Goal: Information Seeking & Learning: Check status

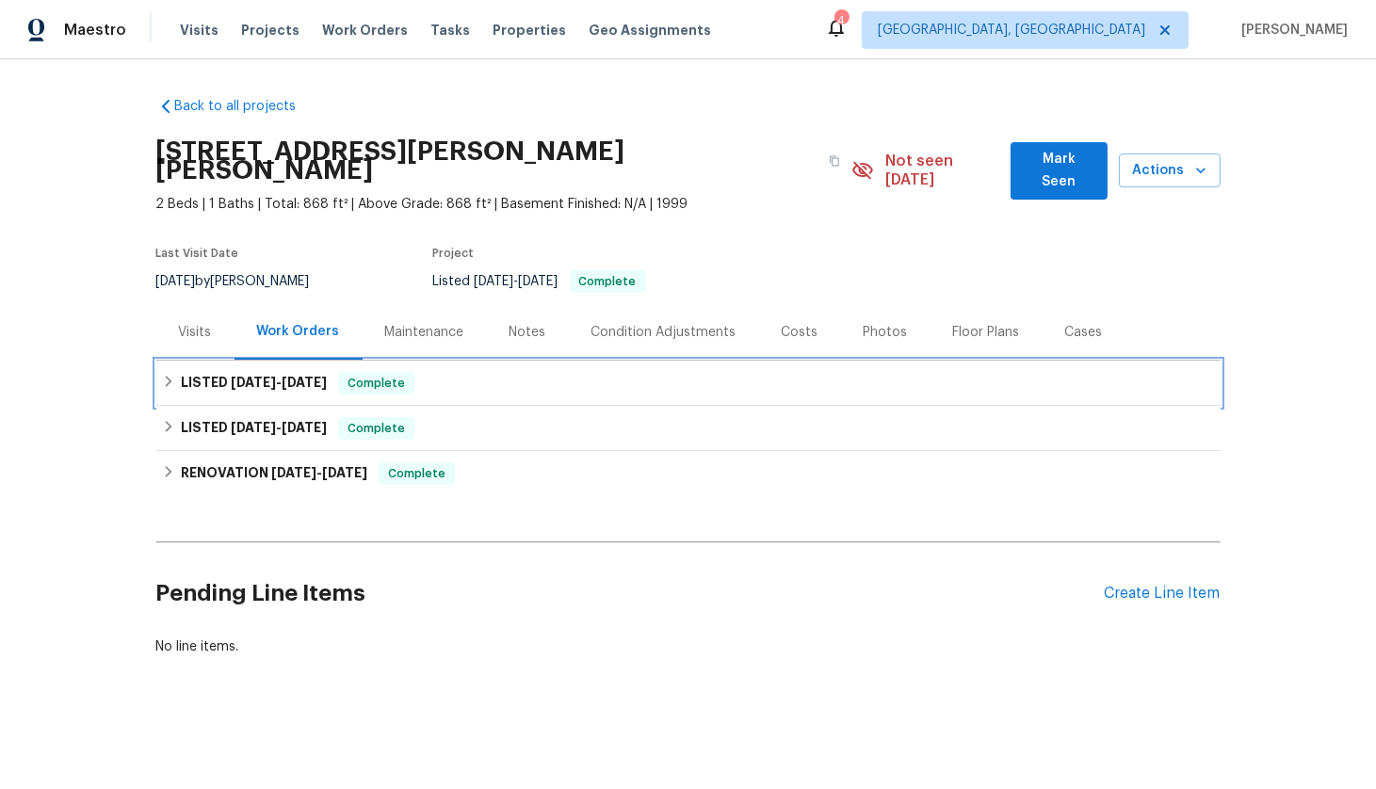
click at [211, 361] on div "LISTED 7/31/25 - 8/5/25 Complete" at bounding box center [688, 383] width 1064 height 45
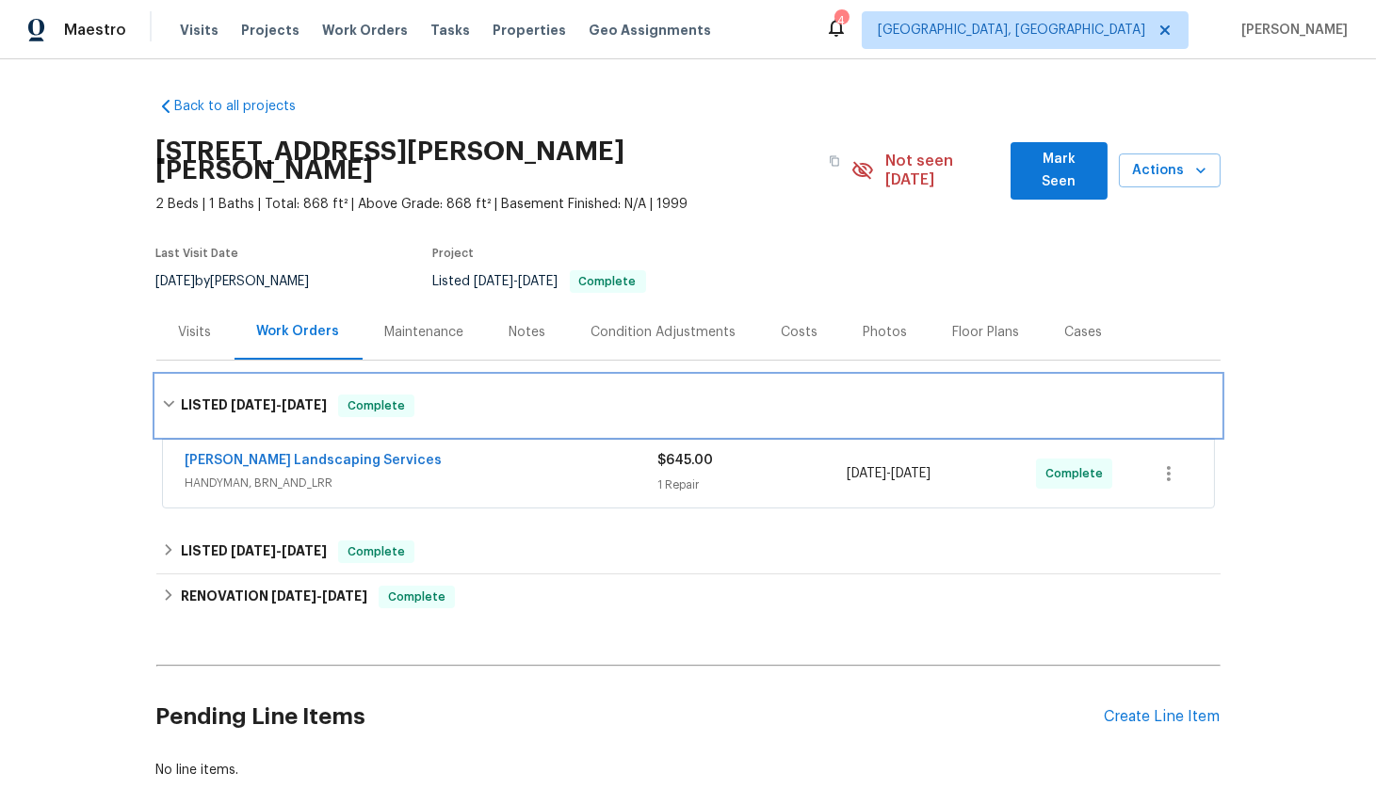
scroll to position [113, 0]
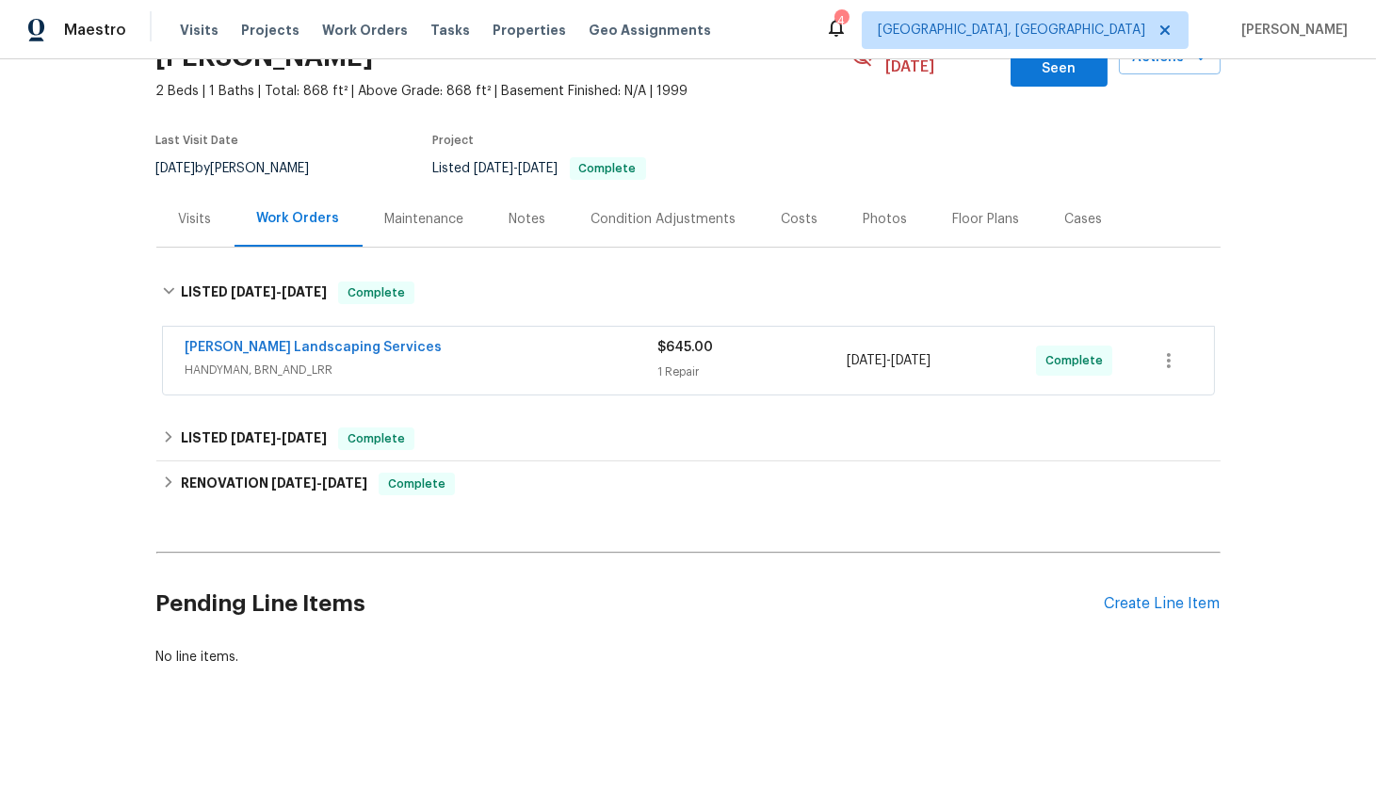
click at [355, 361] on span "HANDYMAN, BRN_AND_LRR" at bounding box center [422, 370] width 473 height 19
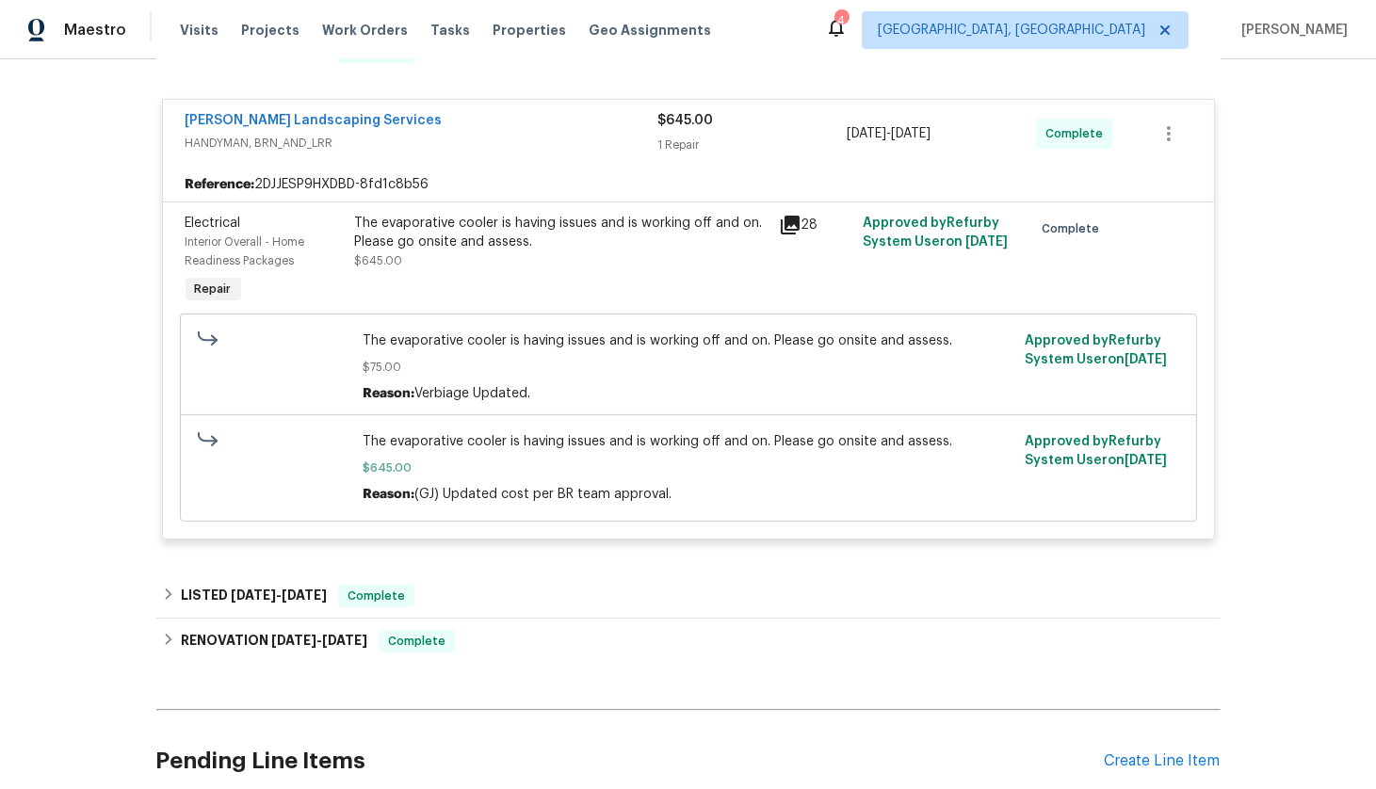
scroll to position [512, 0]
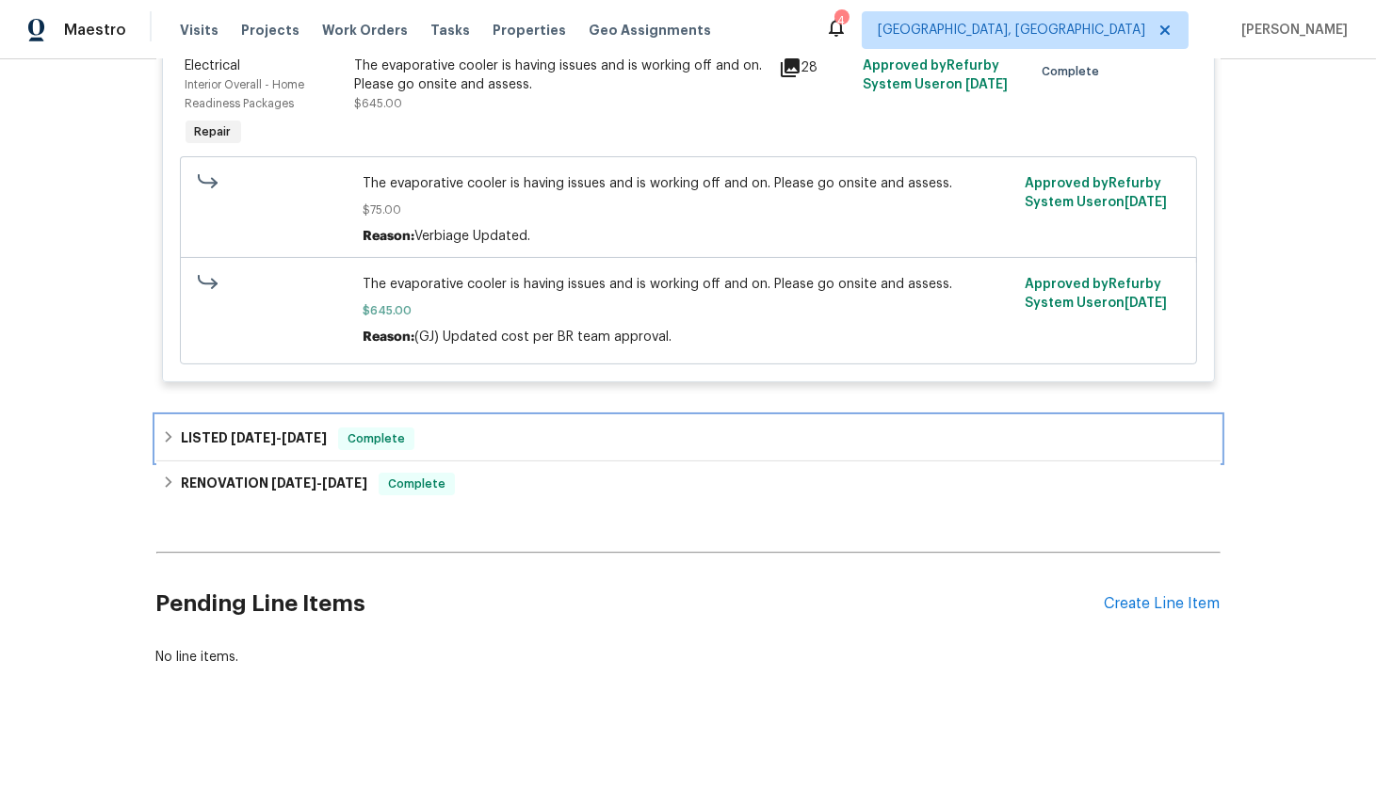
click at [316, 416] on div "LISTED 7/24/25 - 7/28/25 Complete" at bounding box center [688, 438] width 1064 height 45
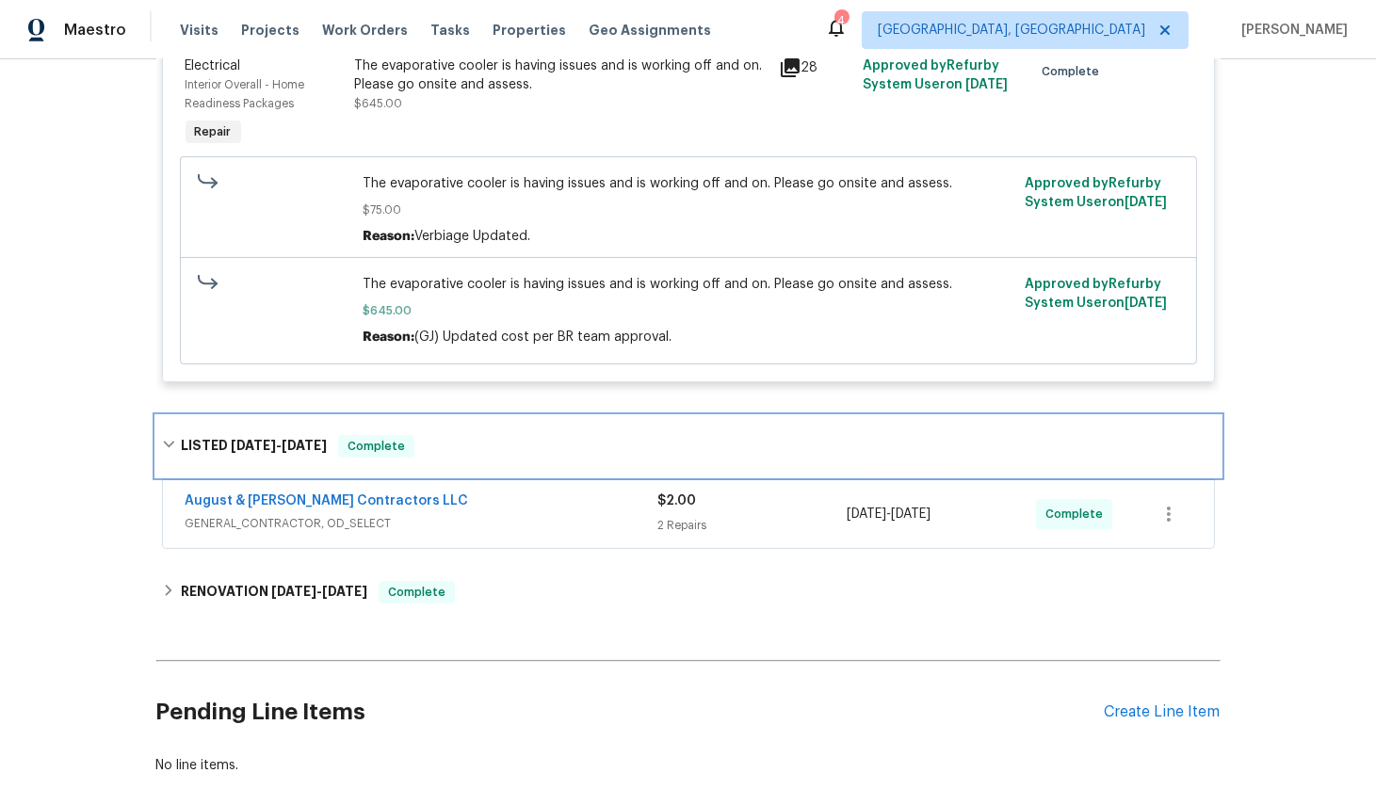
scroll to position [619, 0]
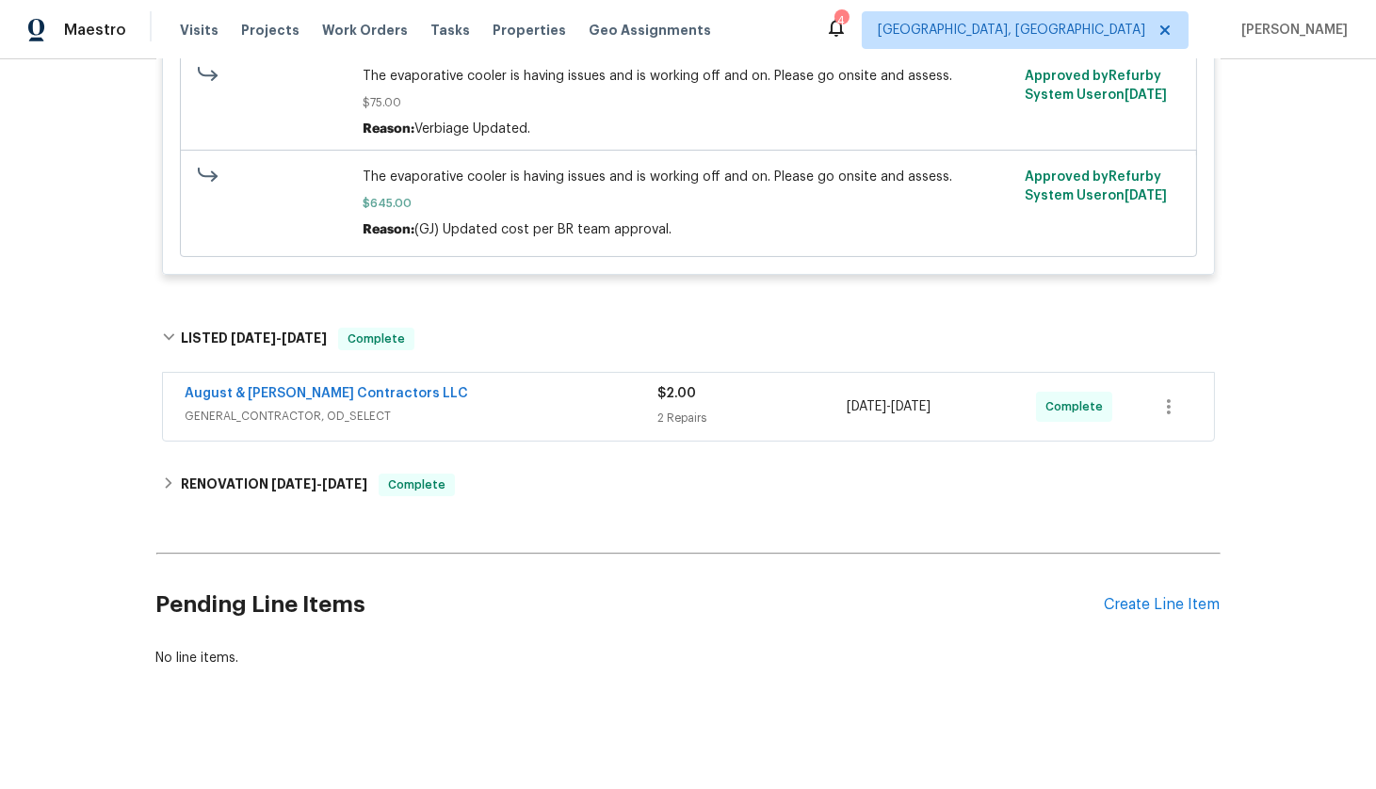
click at [468, 384] on div "August & Suttles Contractors LLC" at bounding box center [422, 395] width 473 height 23
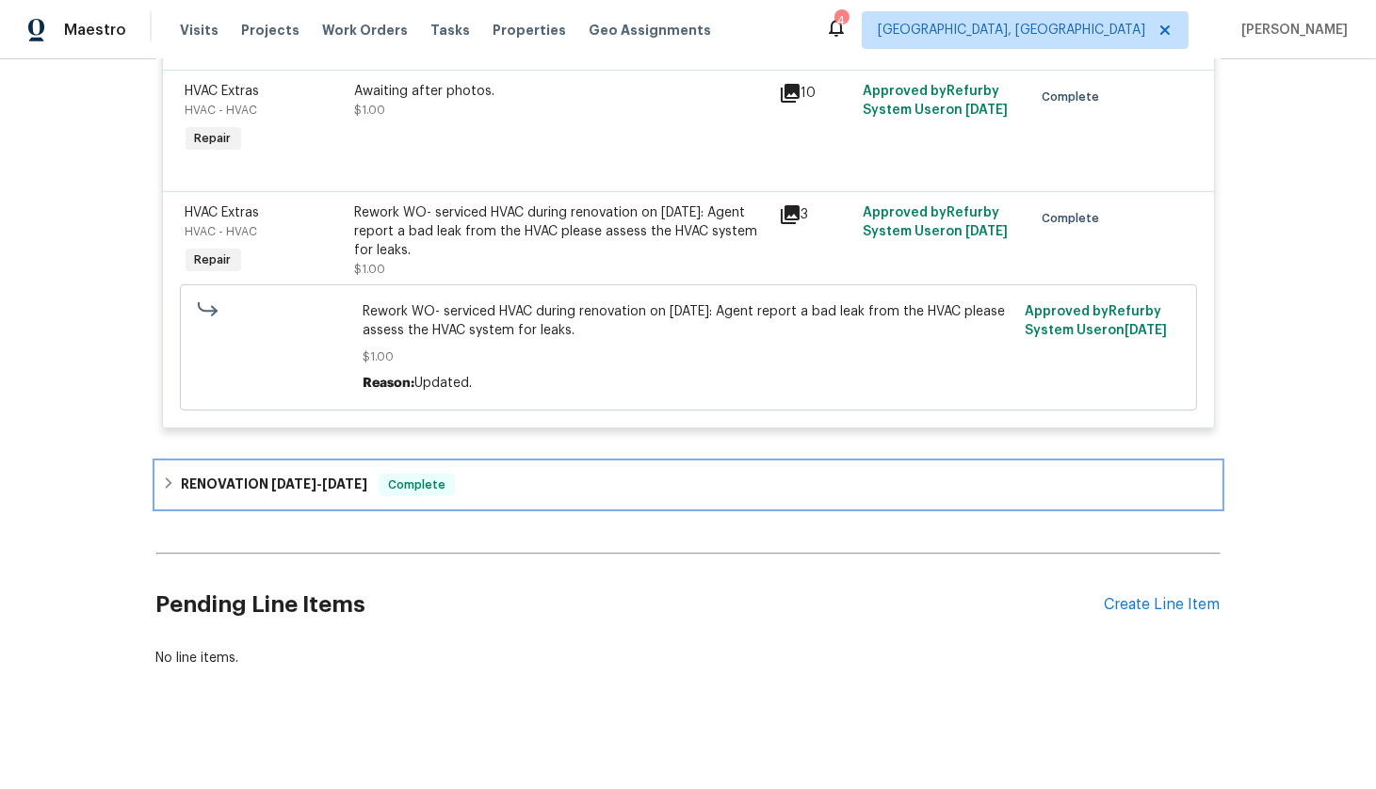
click at [369, 463] on div "RENOVATION 7/14/25 - 7/22/25 Complete" at bounding box center [688, 485] width 1064 height 45
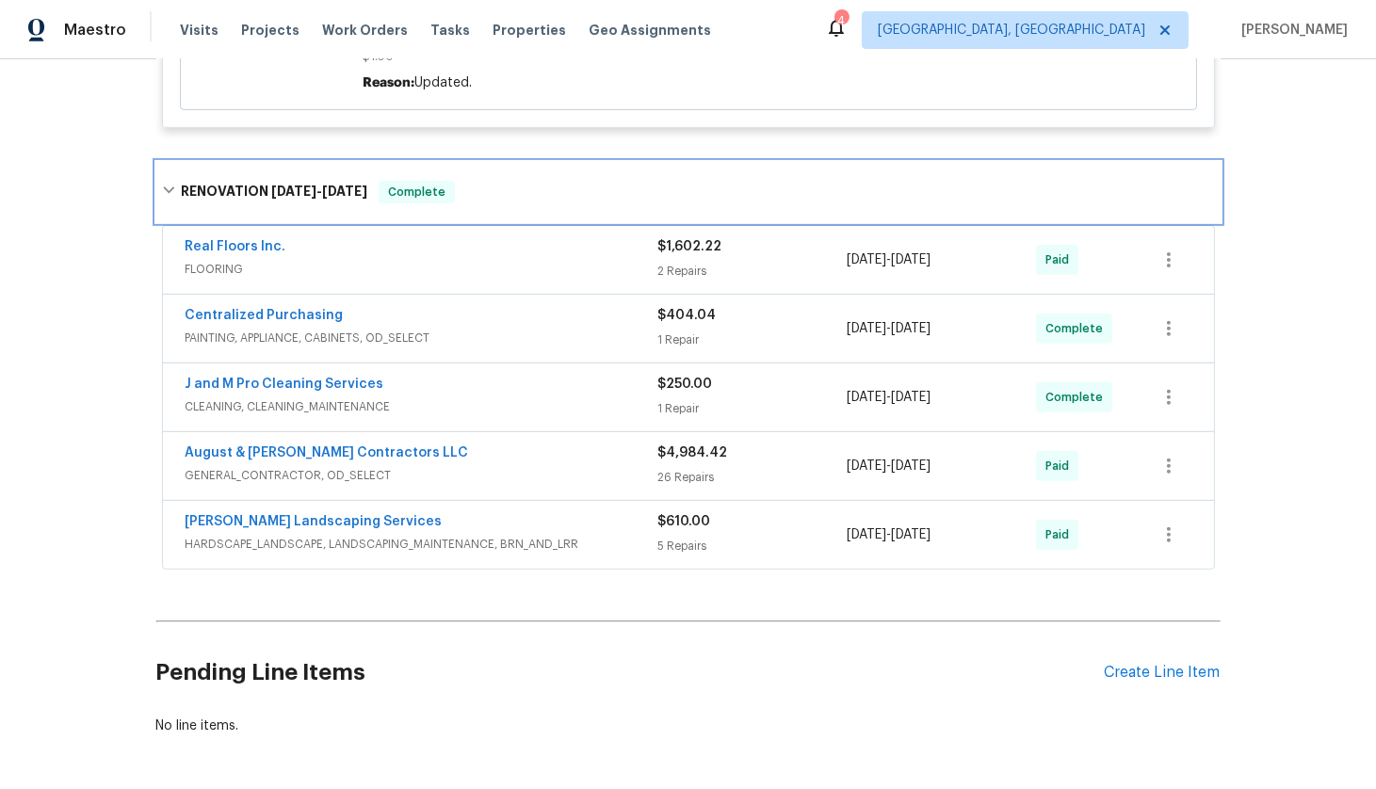
scroll to position [1347, 0]
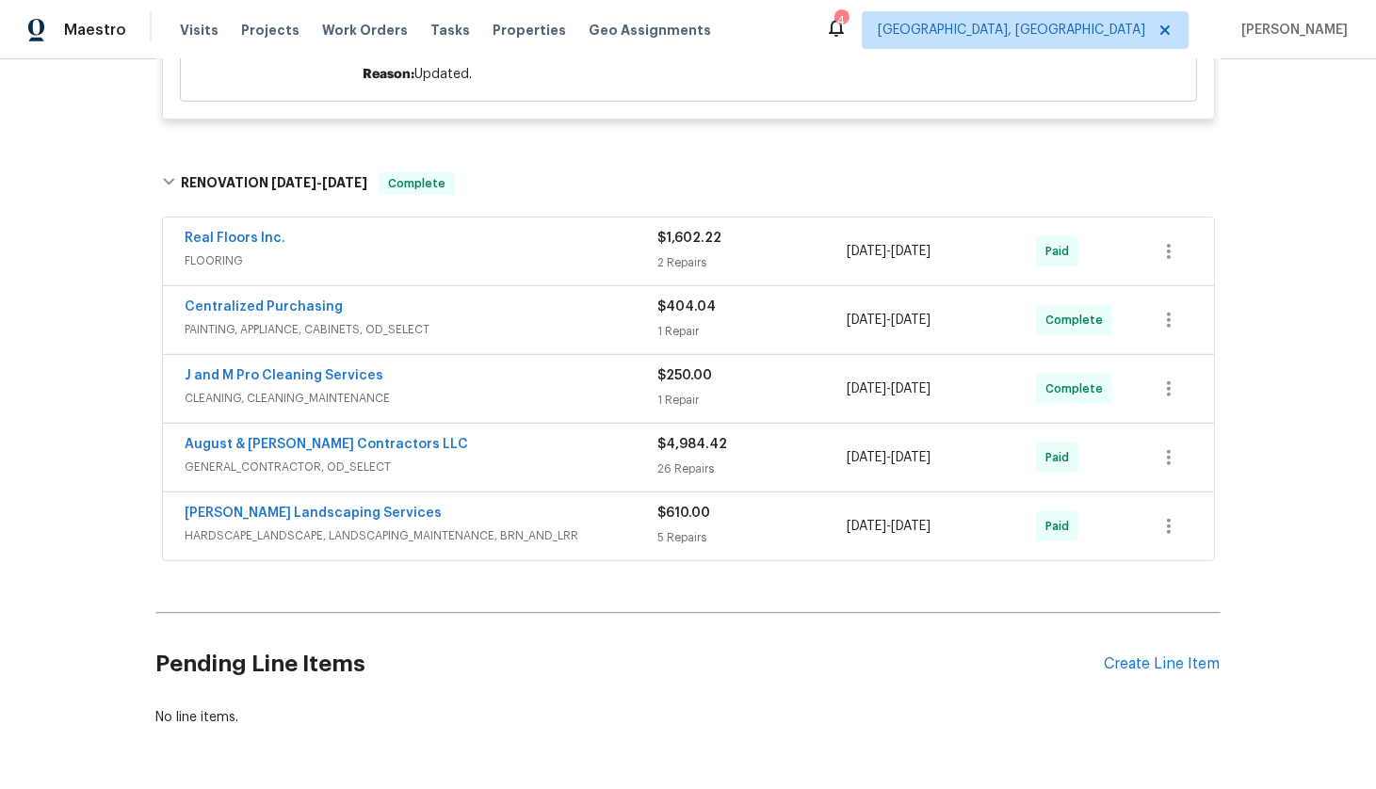
click at [430, 527] on span "HARDSCAPE_LANDSCAPE, LANDSCAPING_MAINTENANCE, BRN_AND_LRR" at bounding box center [422, 536] width 473 height 19
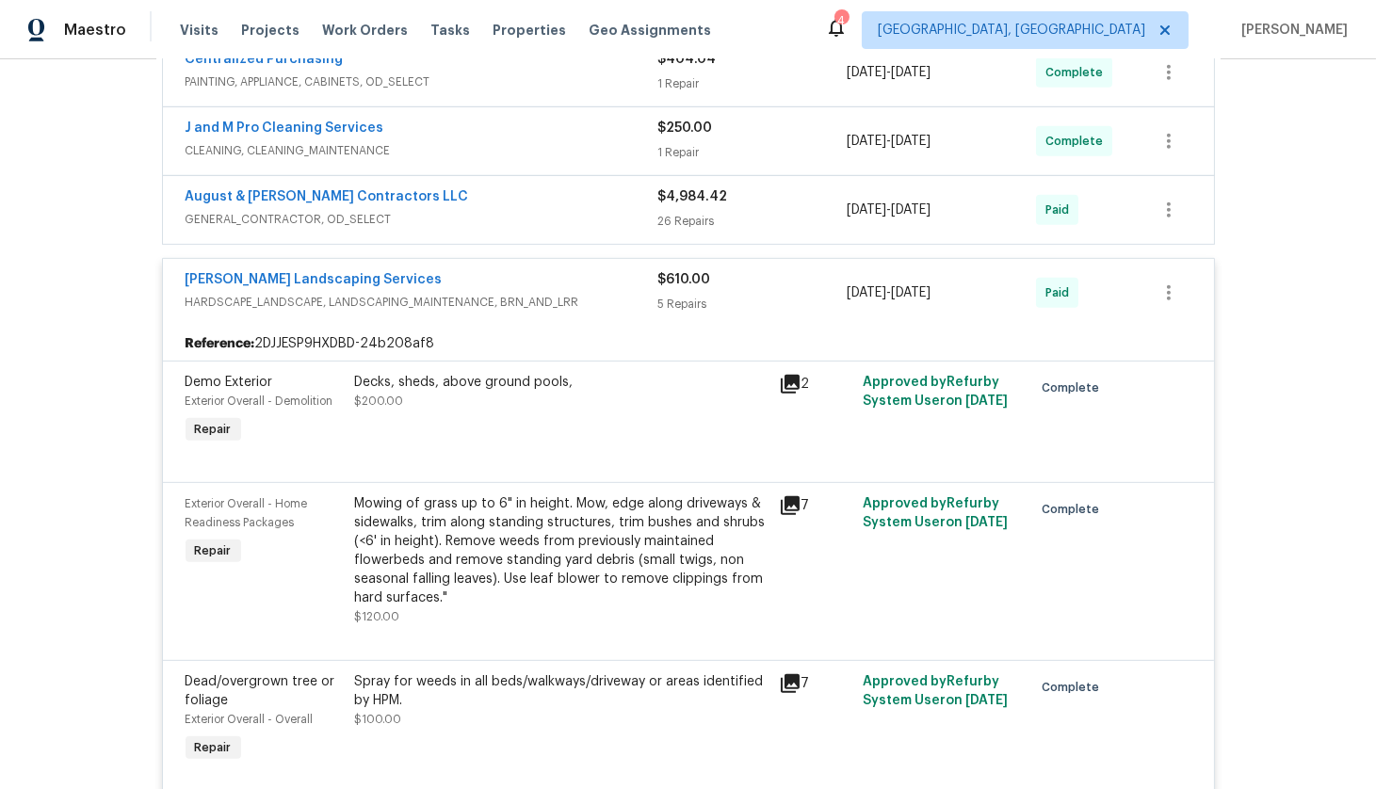
scroll to position [1593, 0]
click at [430, 215] on div "August & Suttles Contractors LLC GENERAL_CONTRACTOR, OD_SELECT $4,984.42 26 Rep…" at bounding box center [688, 212] width 1051 height 68
click at [423, 272] on div "Rodriguez Landscaping Services" at bounding box center [422, 283] width 473 height 23
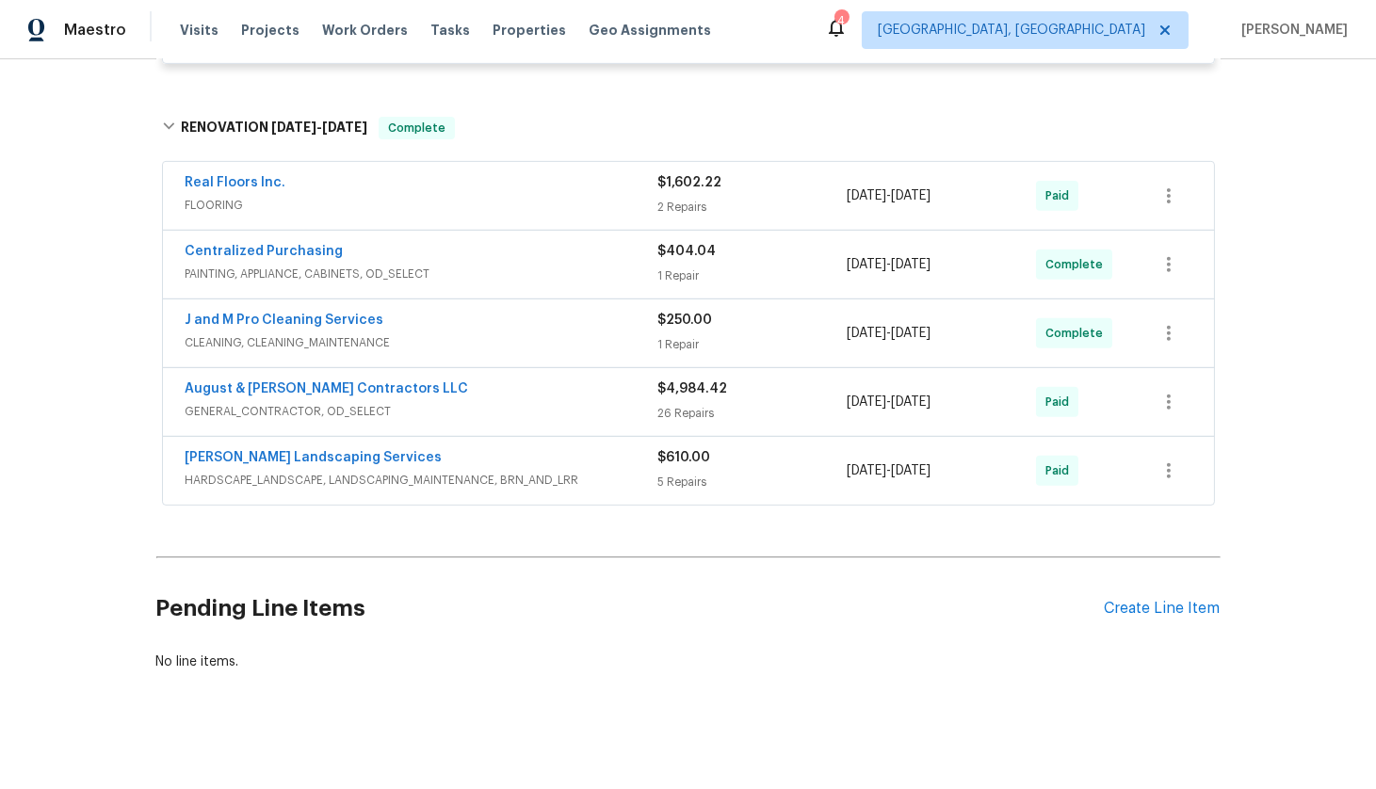
click at [418, 380] on div "August & Suttles Contractors LLC" at bounding box center [422, 391] width 473 height 23
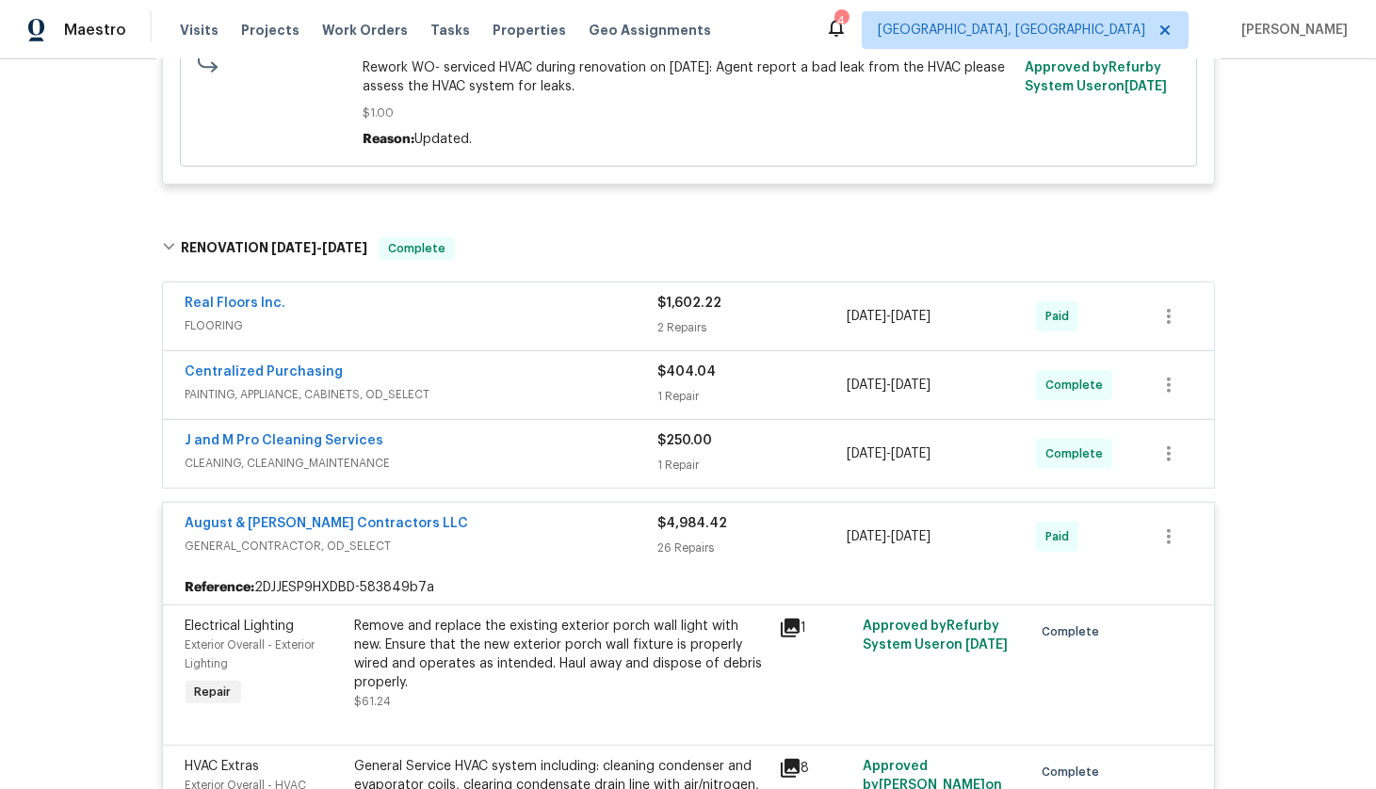
scroll to position [1283, 0]
click at [439, 513] on div "August & Suttles Contractors LLC" at bounding box center [422, 524] width 473 height 23
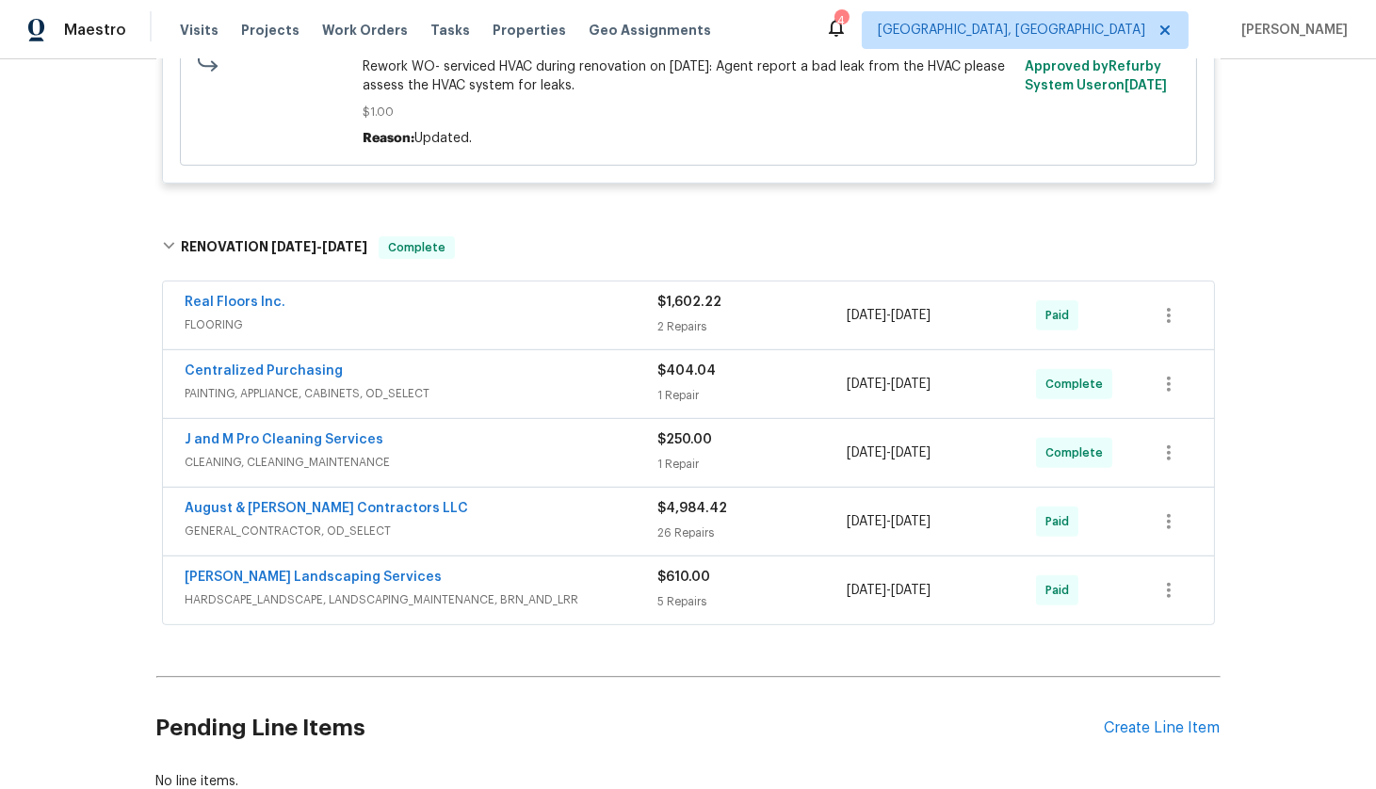
click at [417, 431] on div "J and M Pro Cleaning Services" at bounding box center [422, 442] width 473 height 23
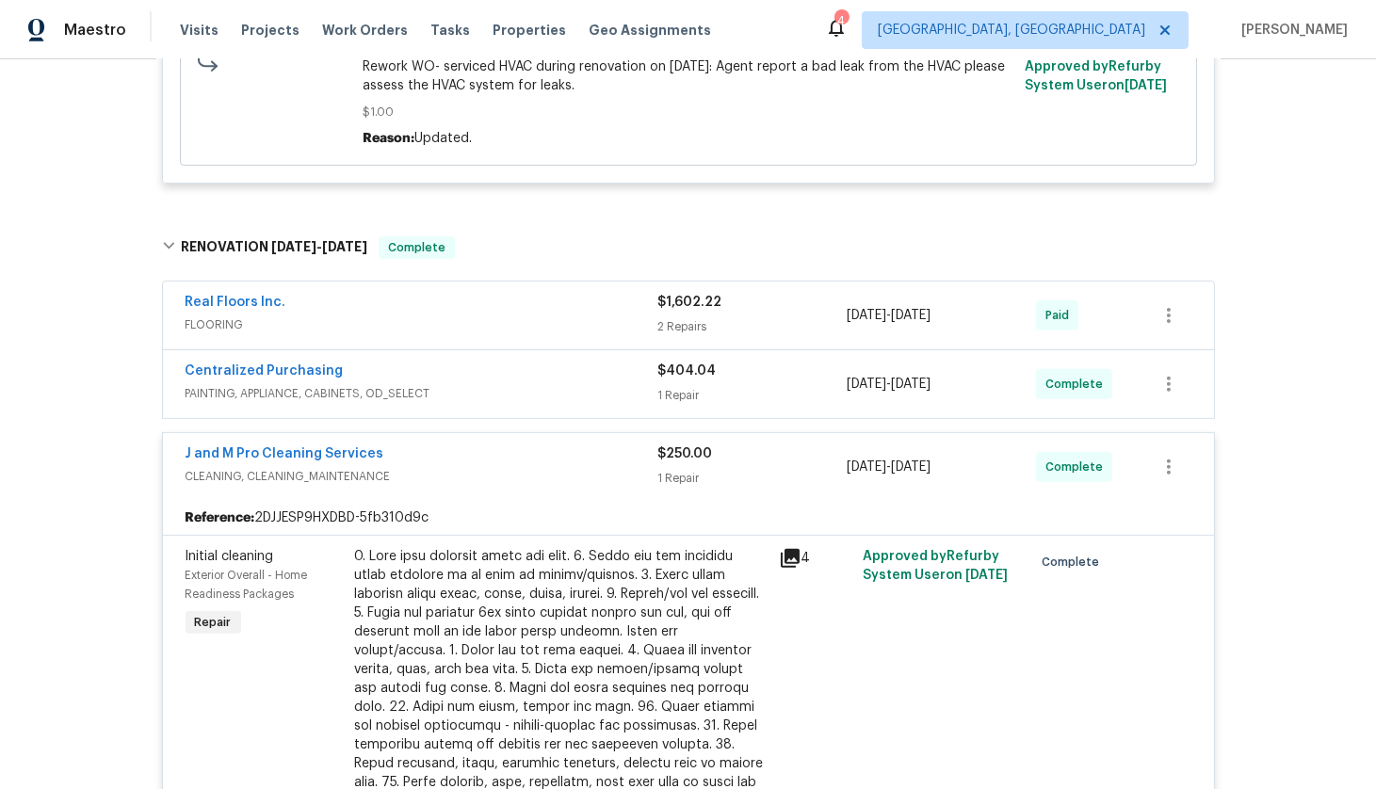
click at [418, 445] on div "J and M Pro Cleaning Services" at bounding box center [422, 456] width 473 height 23
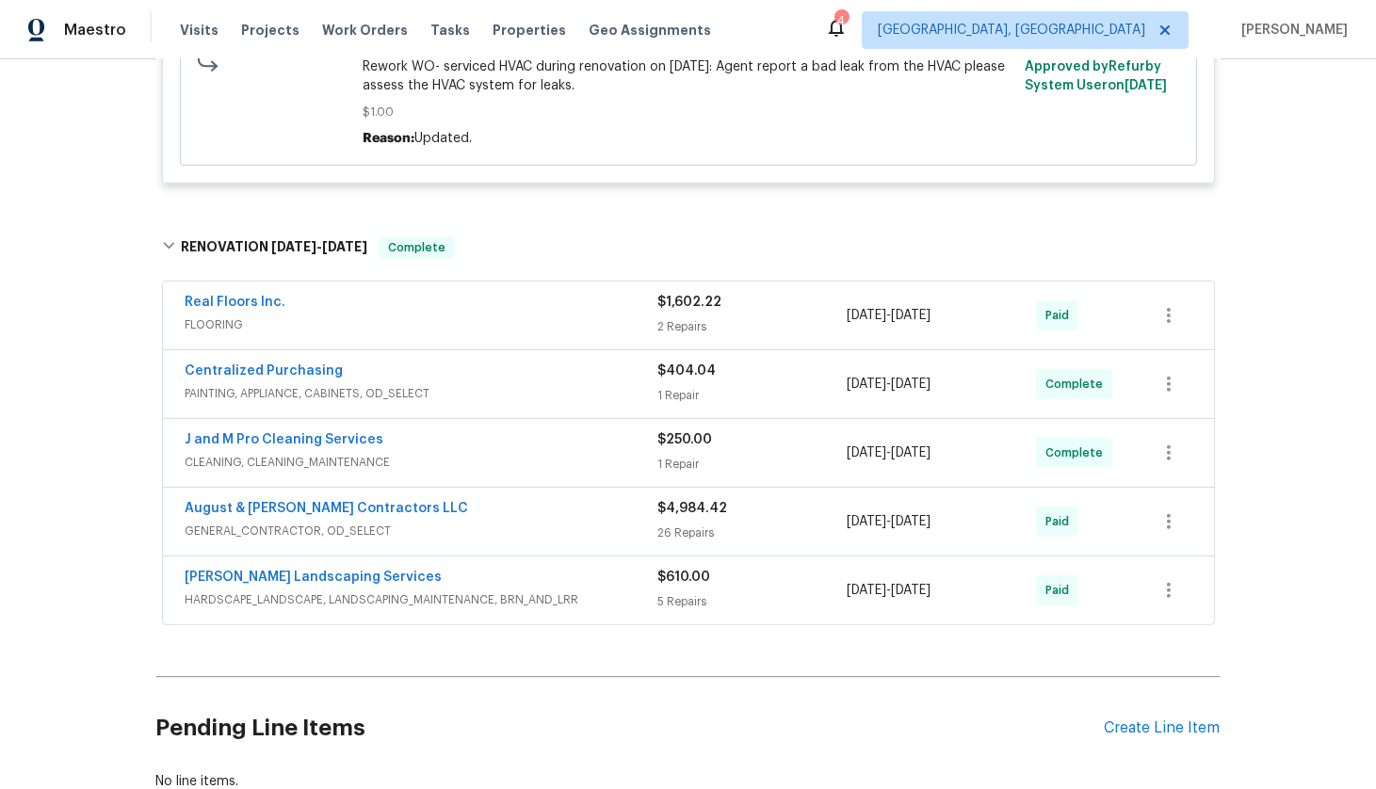
click at [414, 362] on div "Centralized Purchasing" at bounding box center [422, 373] width 473 height 23
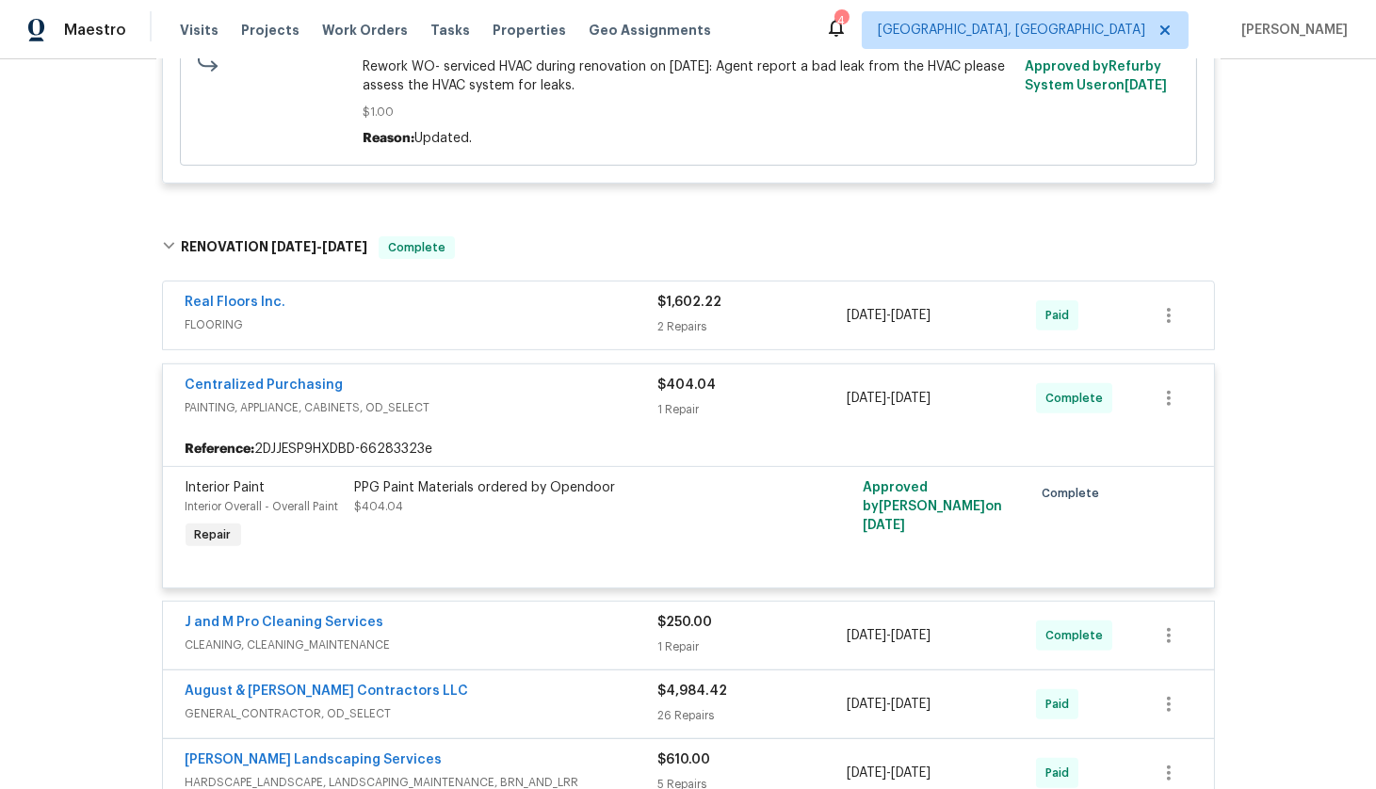
drag, startPoint x: 414, startPoint y: 358, endPoint x: 404, endPoint y: 290, distance: 68.6
click at [414, 376] on div "Centralized Purchasing" at bounding box center [422, 387] width 473 height 23
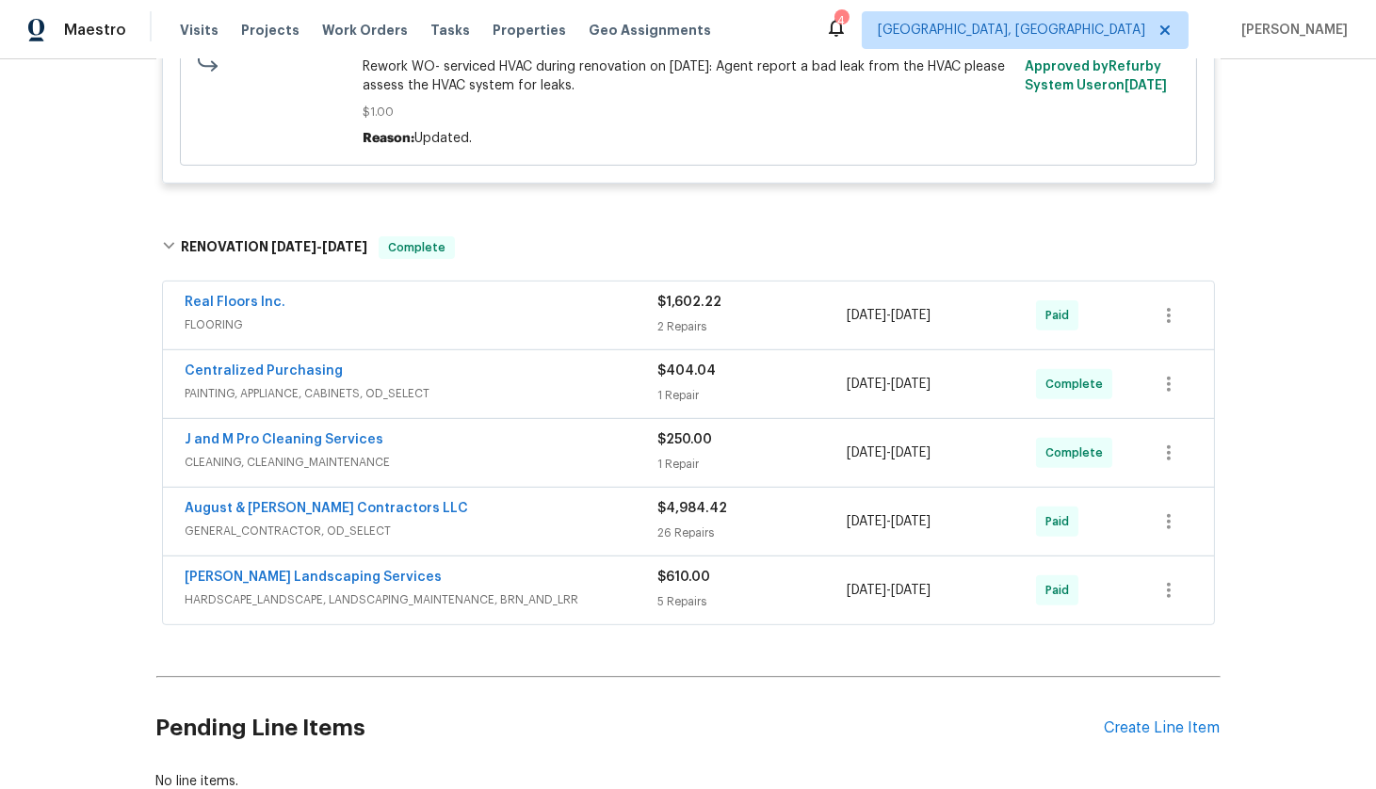
click at [404, 293] on div "Real Floors Inc." at bounding box center [422, 304] width 473 height 23
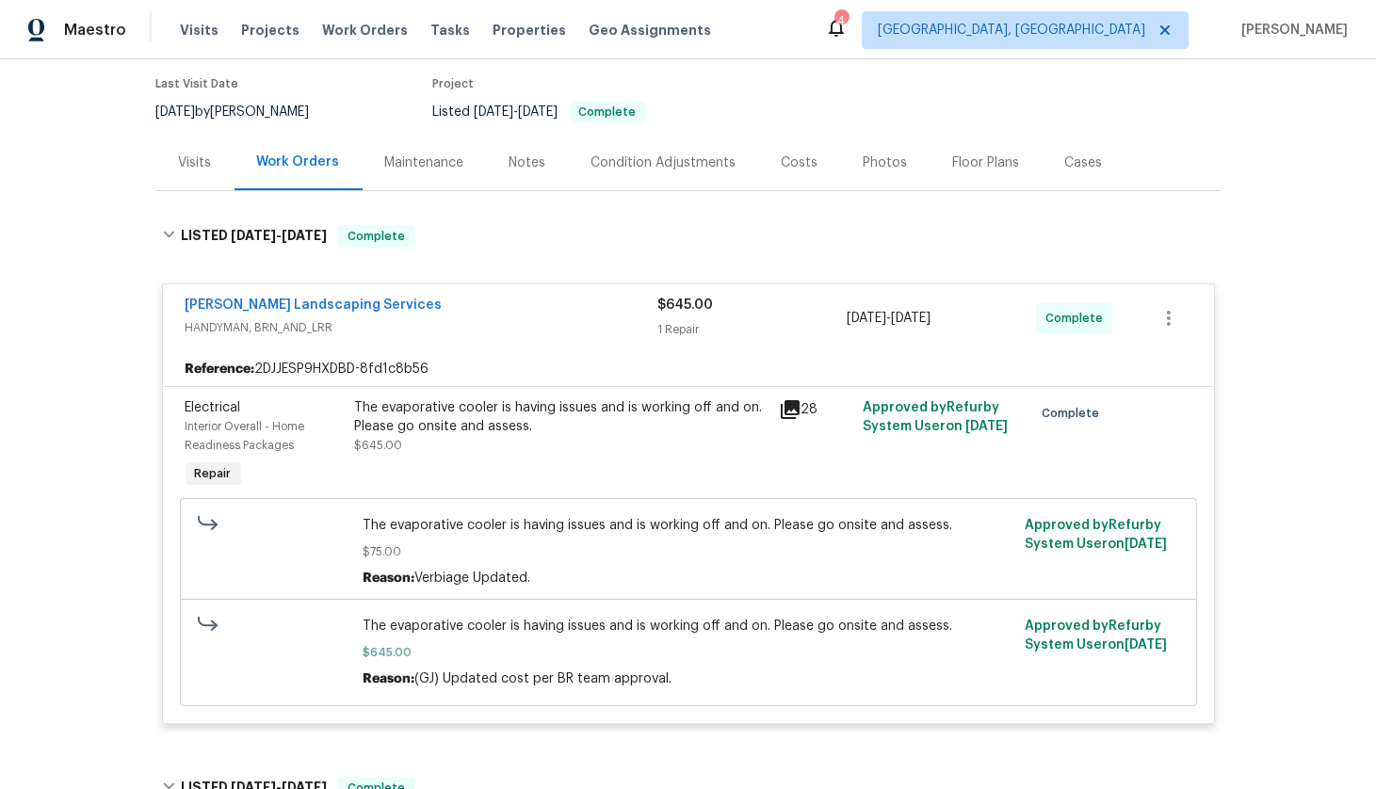
scroll to position [0, 0]
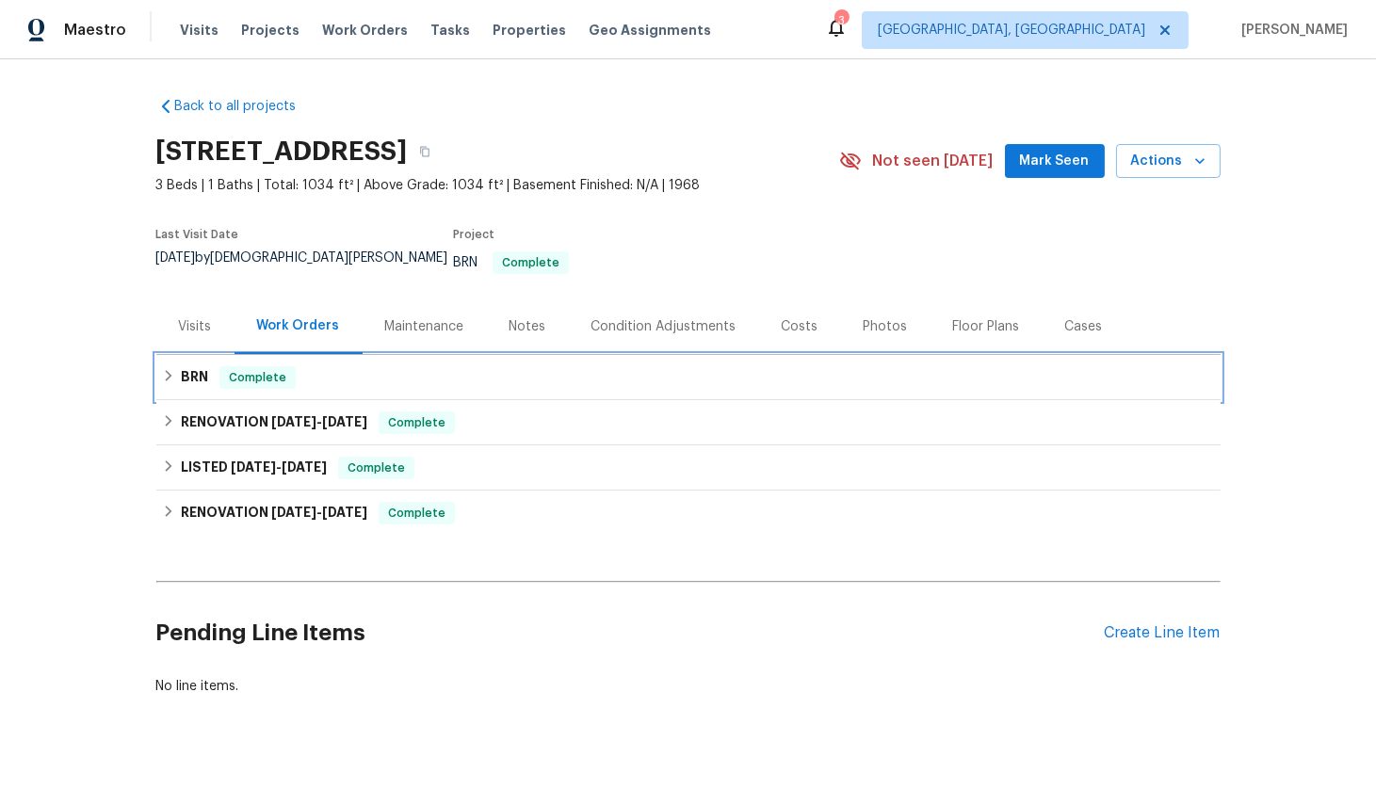
click at [162, 369] on icon at bounding box center [168, 375] width 13 height 13
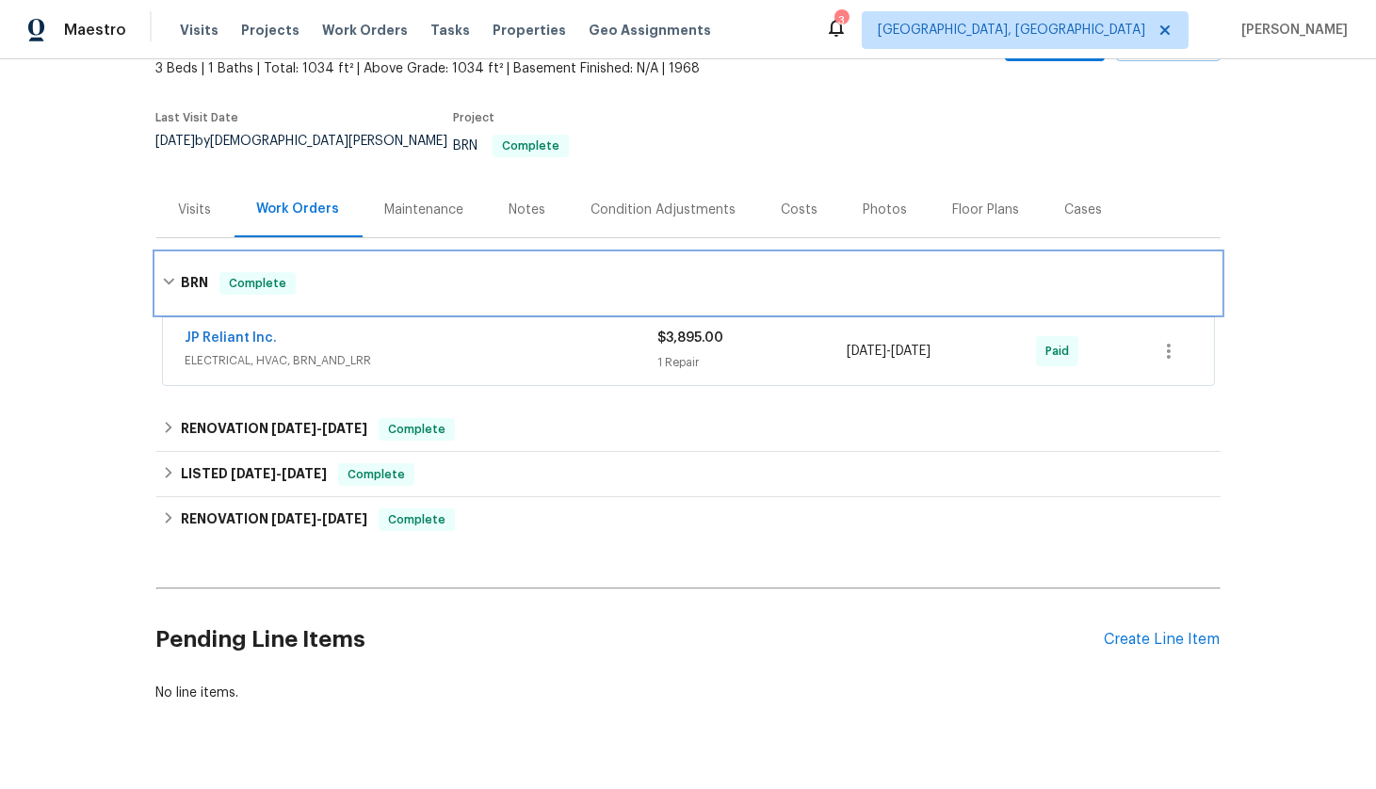
scroll to position [129, 0]
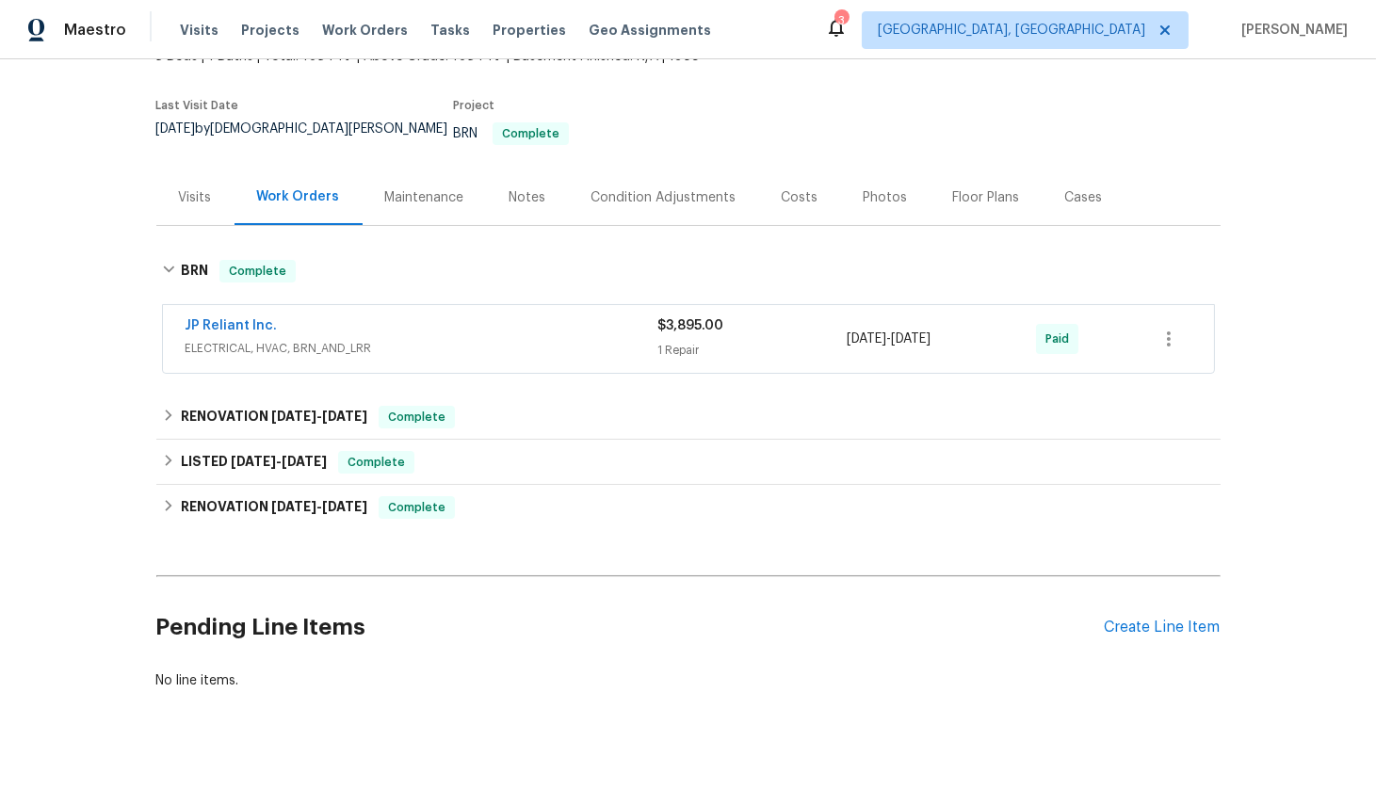
click at [354, 339] on span "ELECTRICAL, HVAC, BRN_AND_LRR" at bounding box center [422, 348] width 473 height 19
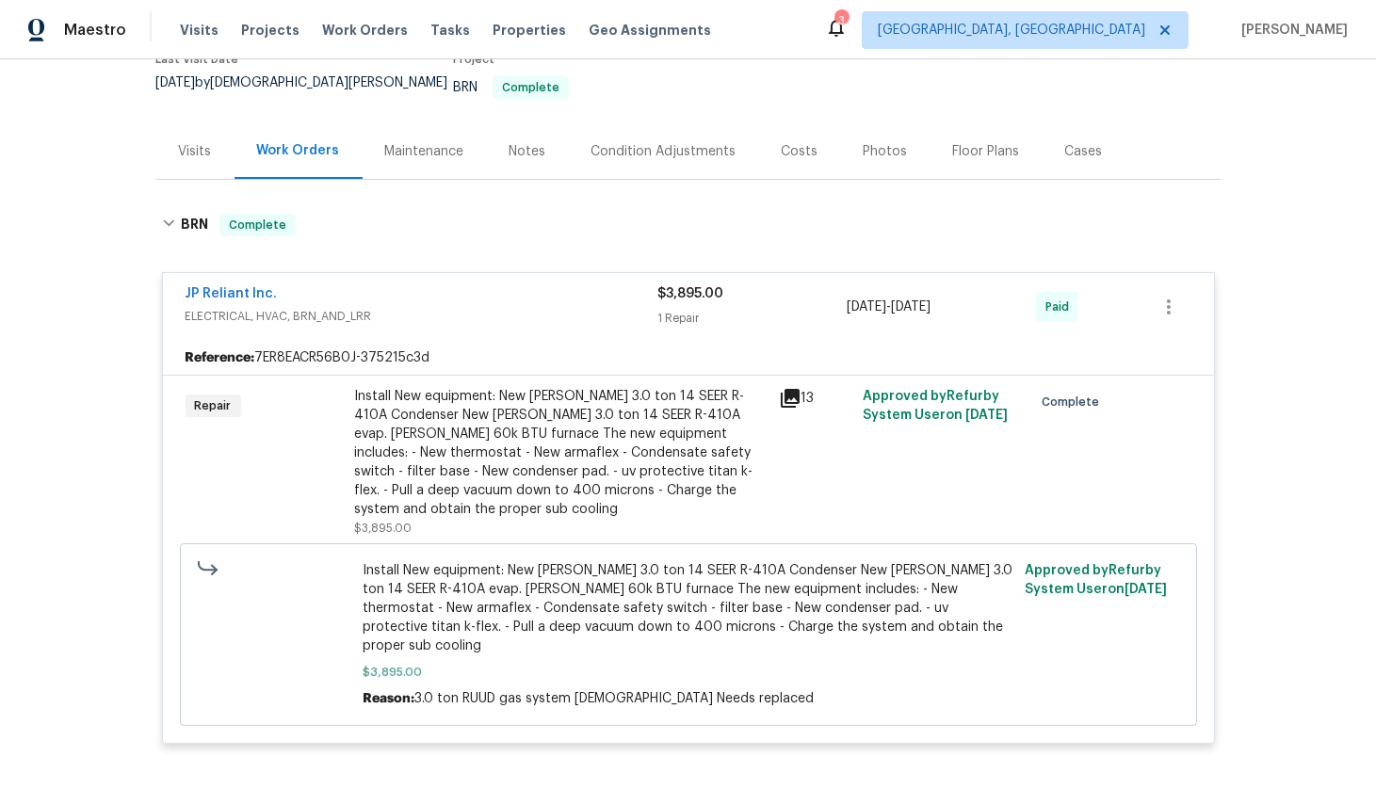
scroll to position [184, 0]
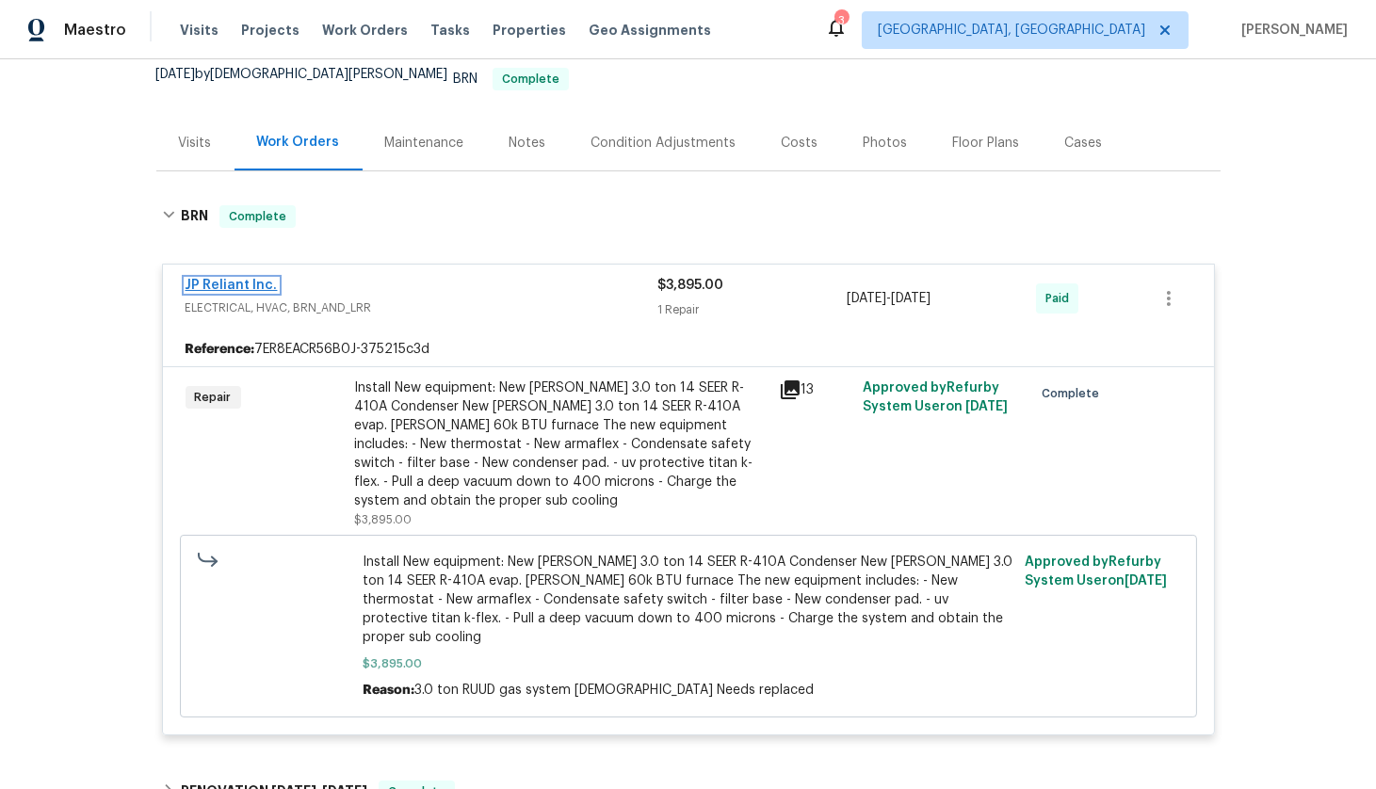
click at [217, 279] on link "JP Reliant Inc." at bounding box center [232, 285] width 92 height 13
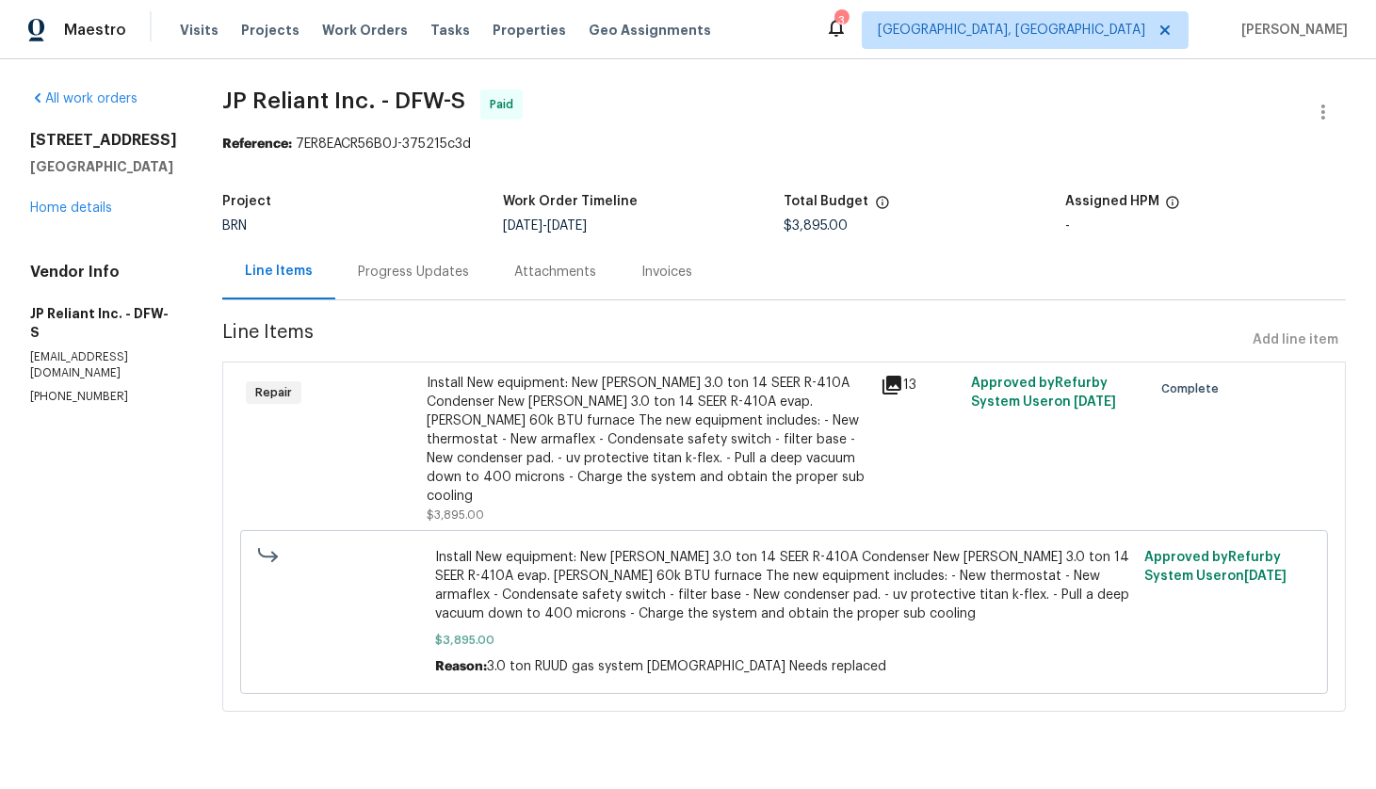
click at [561, 279] on div "Attachments" at bounding box center [555, 272] width 82 height 19
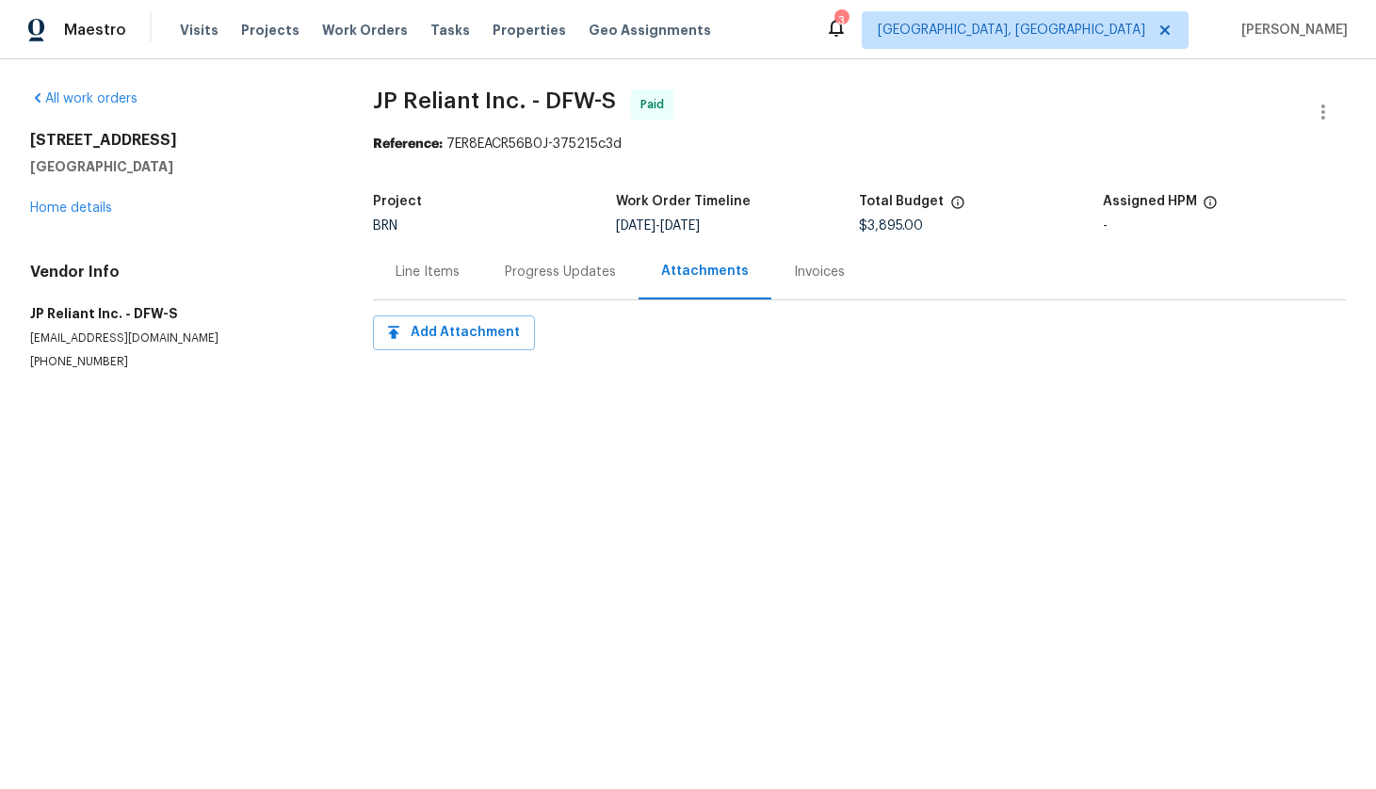
click at [561, 304] on section "JP Reliant Inc. - DFW-S Paid Reference: 7ER8EACR56B0J-375215c3d Project BRN Wor…" at bounding box center [859, 252] width 973 height 326
click at [554, 293] on div "Progress Updates" at bounding box center [560, 272] width 156 height 56
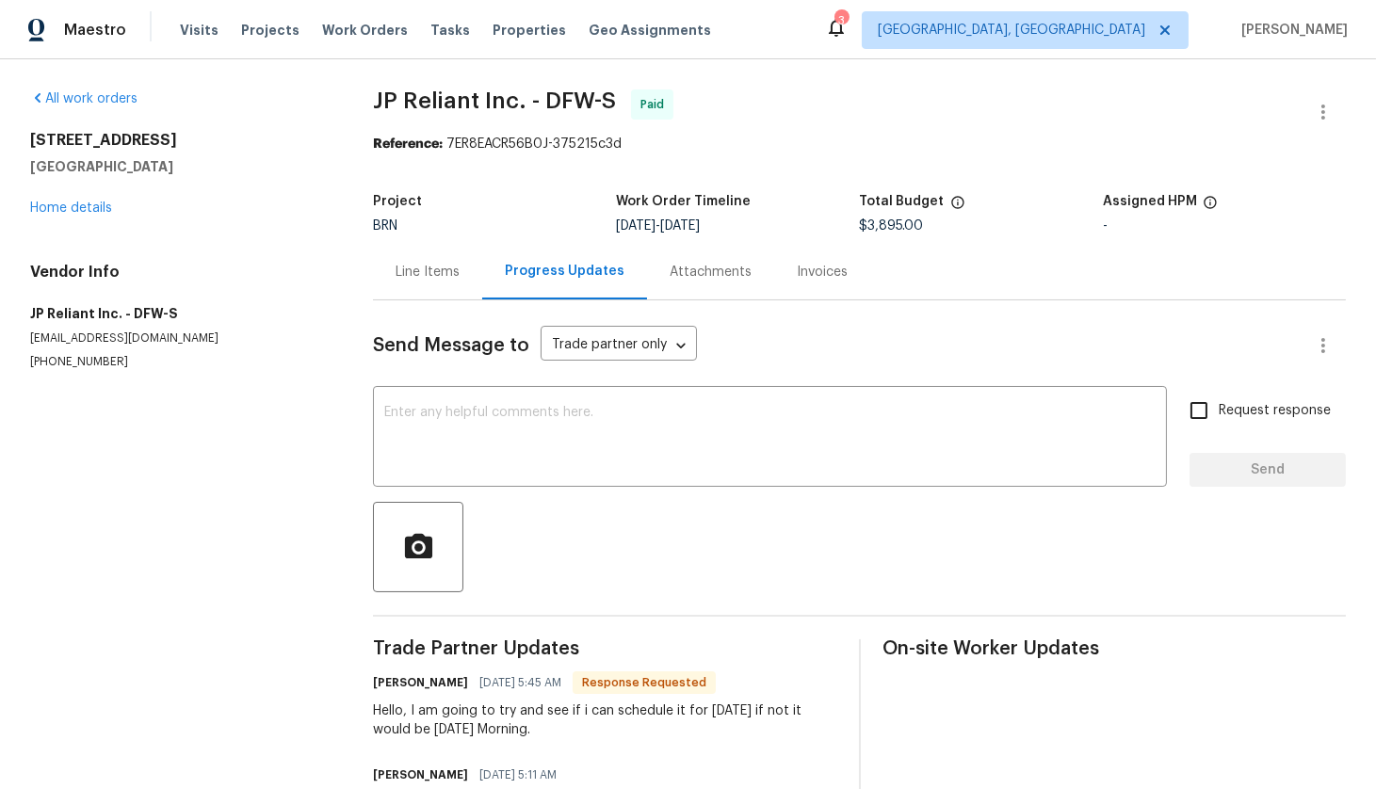
scroll to position [185, 0]
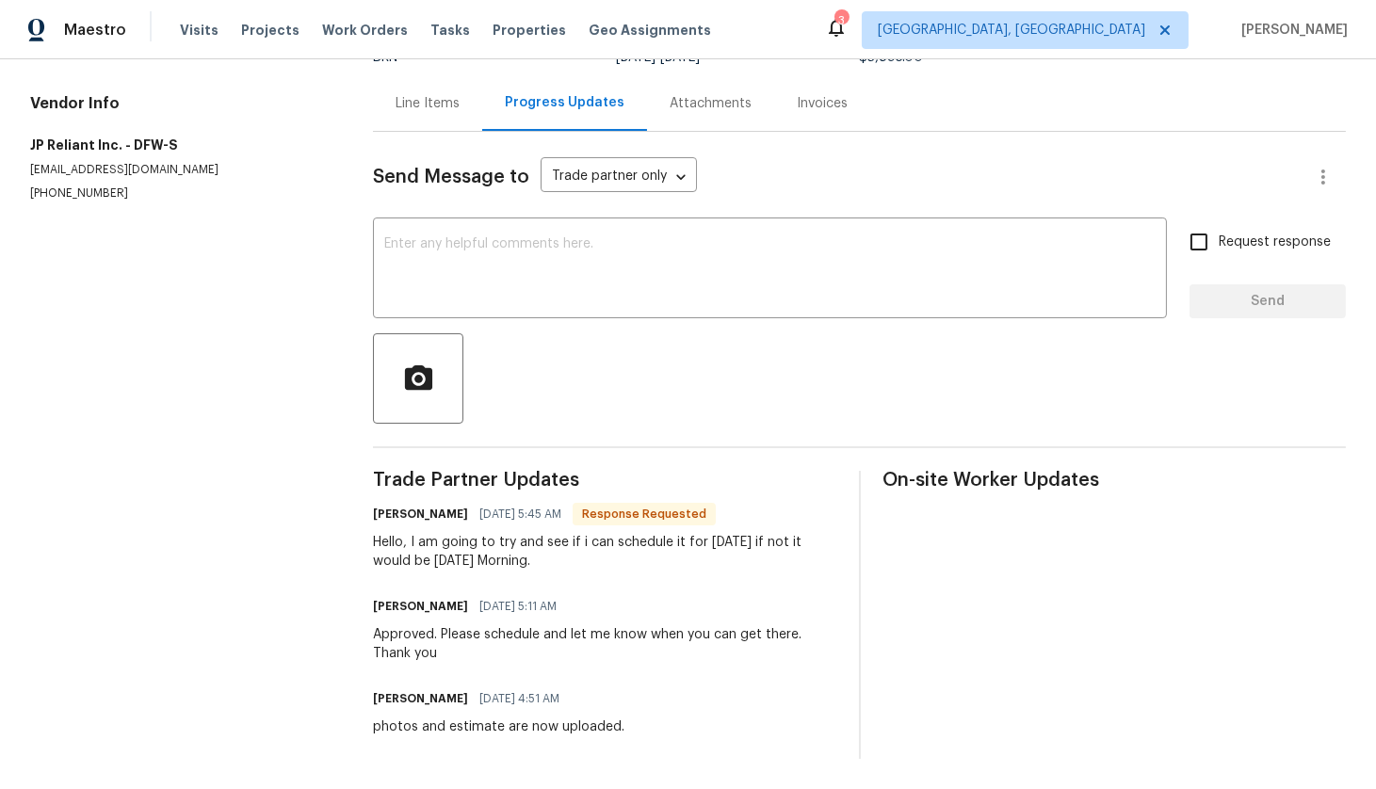
click at [797, 94] on div "Invoices" at bounding box center [822, 103] width 51 height 19
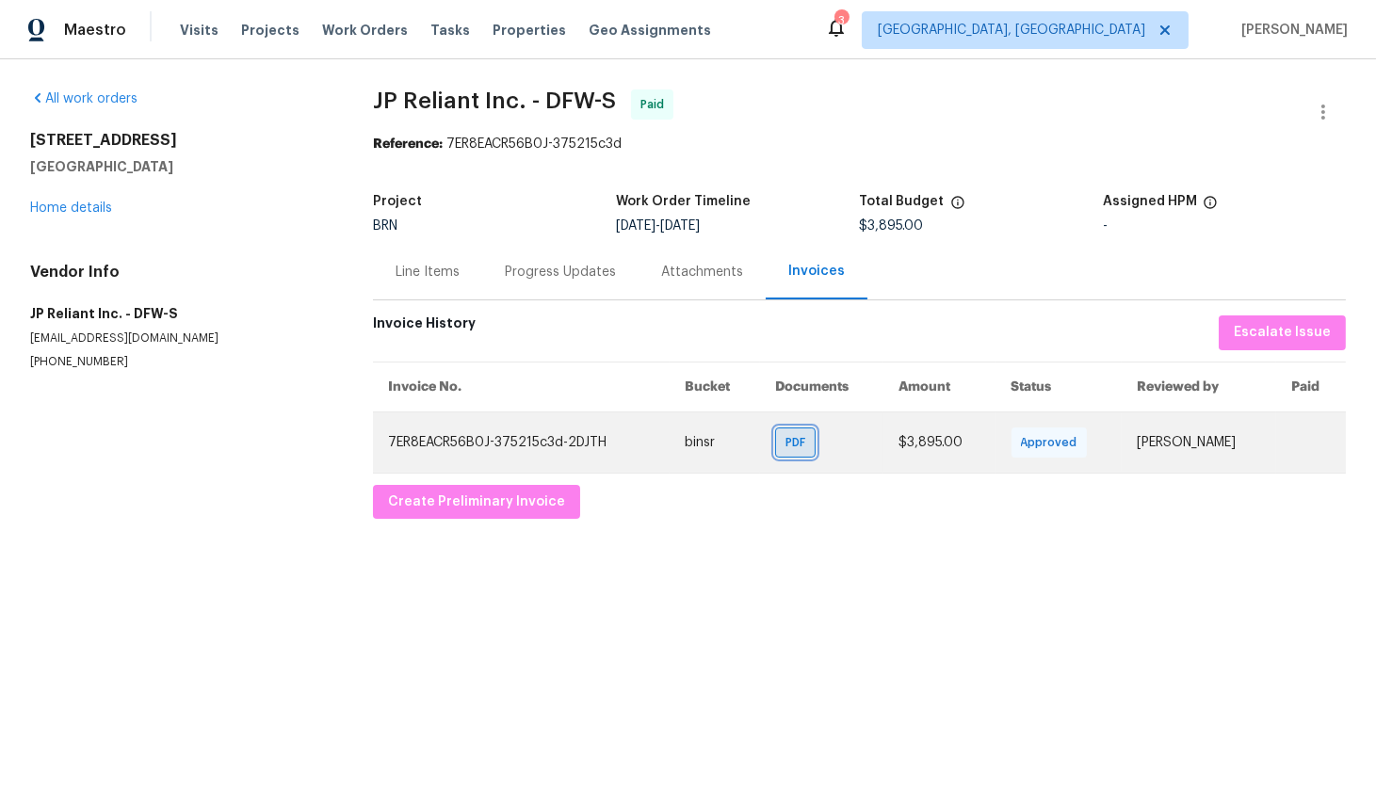
click at [786, 433] on span "PDF" at bounding box center [799, 442] width 27 height 19
